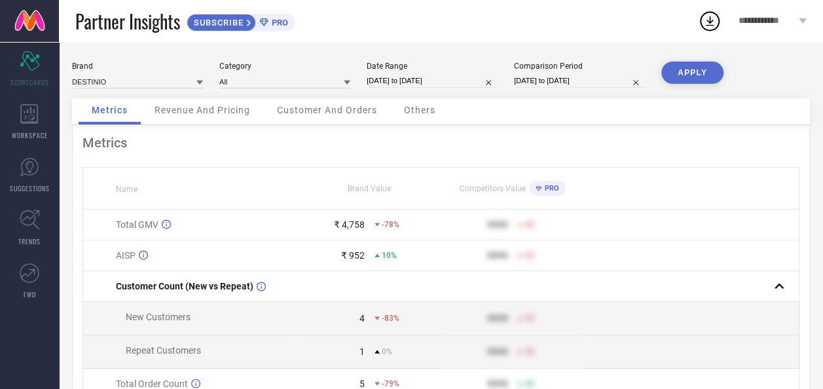
select select "8"
select select "2025"
select select "9"
select select "2025"
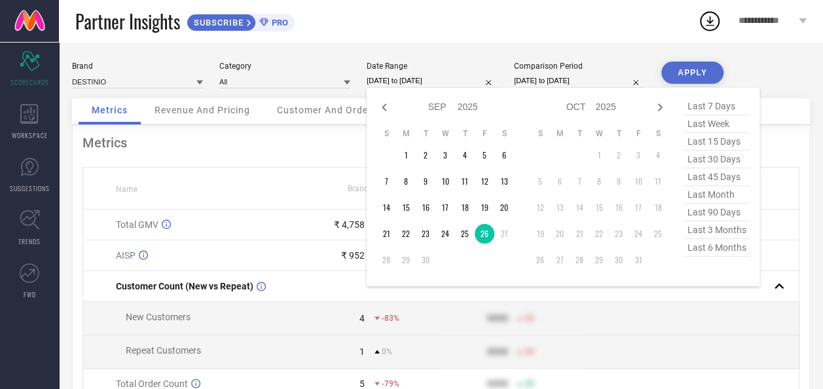
click at [389, 75] on input "[DATE] to [DATE]" at bounding box center [432, 81] width 131 height 14
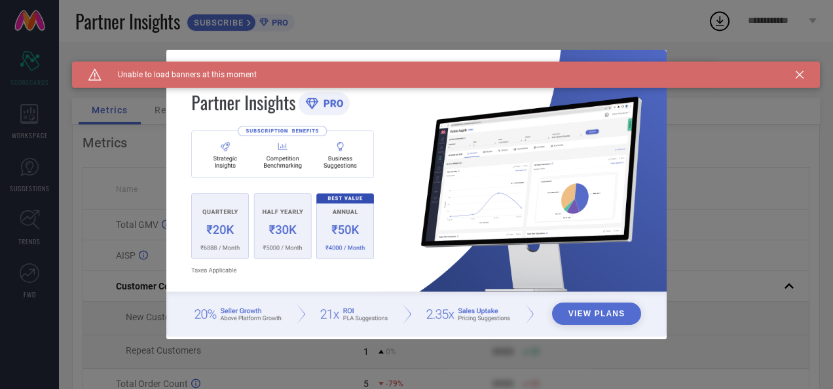
click at [803, 73] on icon at bounding box center [800, 75] width 8 height 8
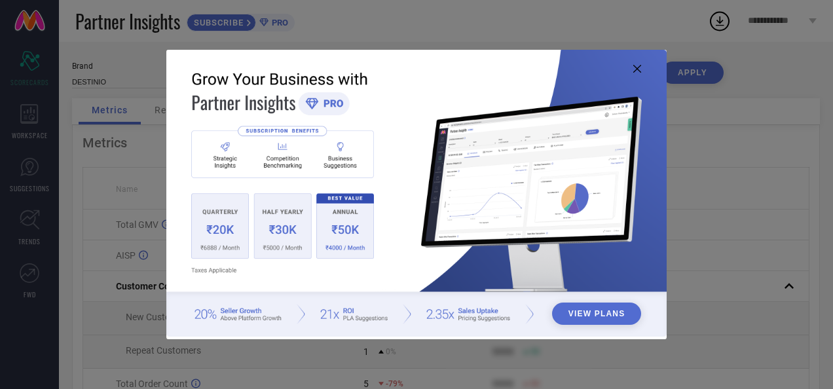
click at [638, 70] on icon at bounding box center [638, 69] width 8 height 8
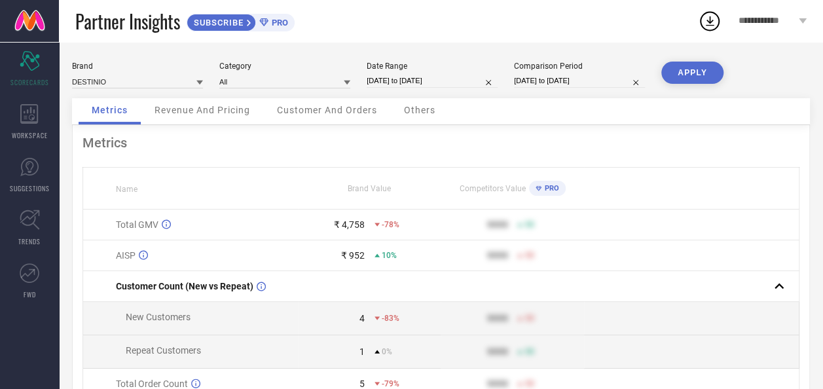
select select "8"
select select "2025"
select select "9"
select select "2025"
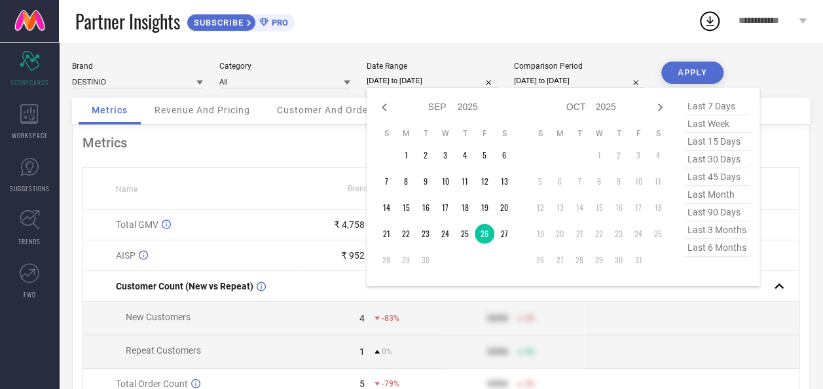
click at [408, 77] on input "[DATE] to [DATE]" at bounding box center [432, 81] width 131 height 14
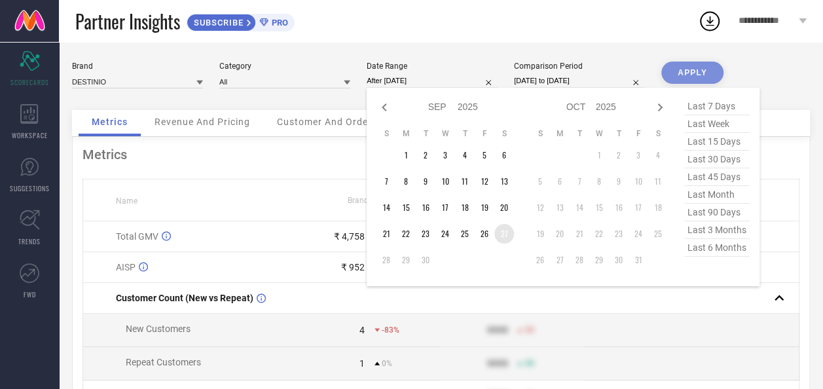
click at [505, 233] on td "27" at bounding box center [505, 234] width 20 height 20
type input "27-09-2025 to 27-09-2025"
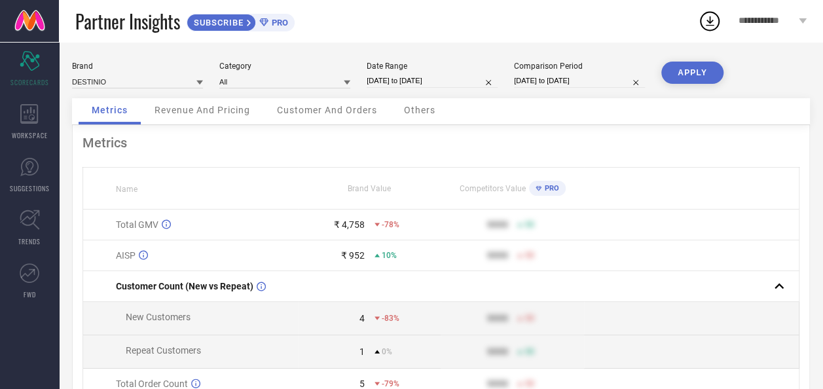
click at [695, 73] on button "APPLY" at bounding box center [693, 73] width 62 height 22
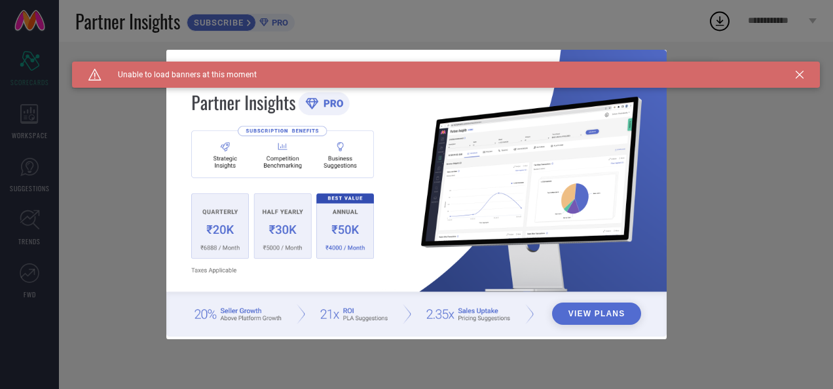
type input "All"
click at [803, 75] on icon at bounding box center [800, 75] width 8 height 8
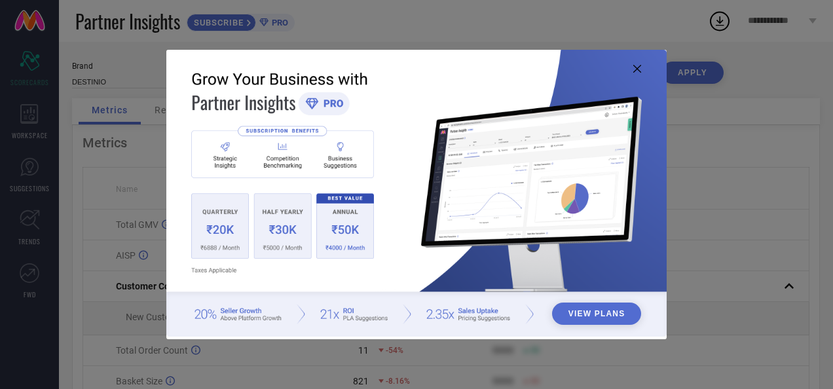
click at [637, 66] on icon at bounding box center [638, 69] width 8 height 8
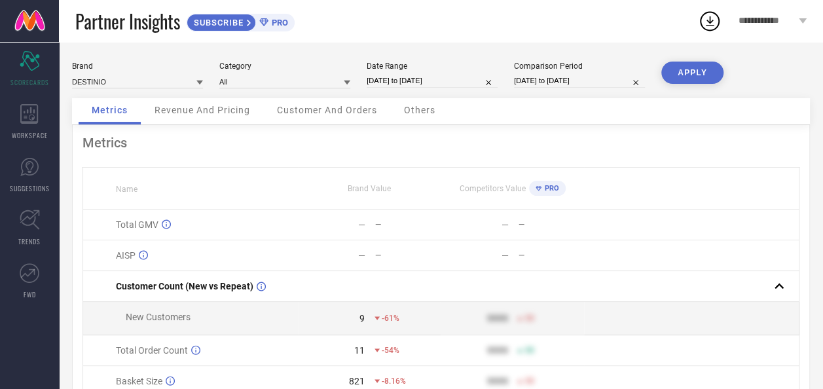
click at [704, 73] on button "APPLY" at bounding box center [693, 73] width 62 height 22
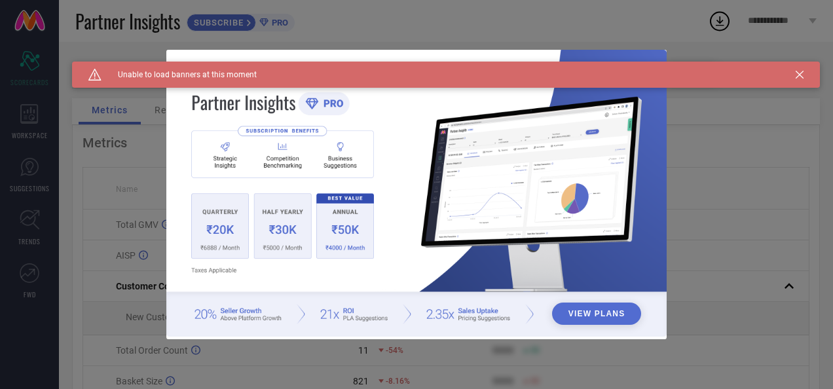
click at [801, 75] on icon at bounding box center [800, 75] width 8 height 8
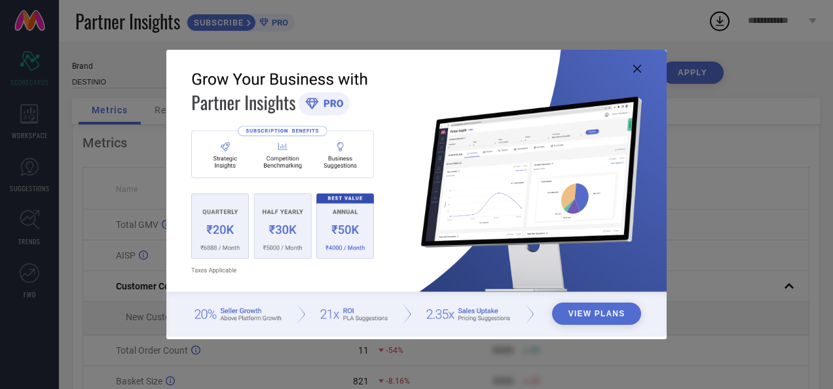
click at [789, 94] on div "View Plans" at bounding box center [416, 194] width 833 height 389
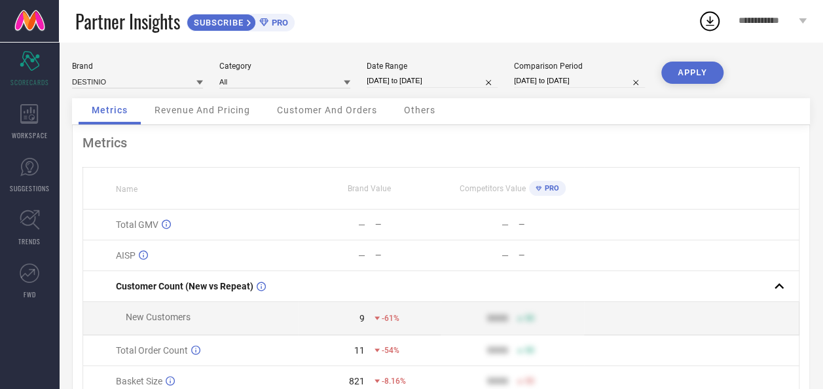
select select "8"
select select "2025"
select select "9"
select select "2025"
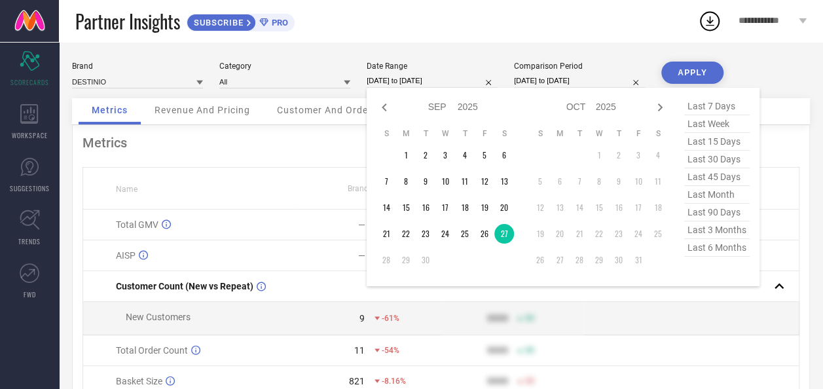
click at [414, 81] on input "27-09-2025 to 27-09-2025" at bounding box center [432, 81] width 131 height 14
